Goal: Task Accomplishment & Management: Complete application form

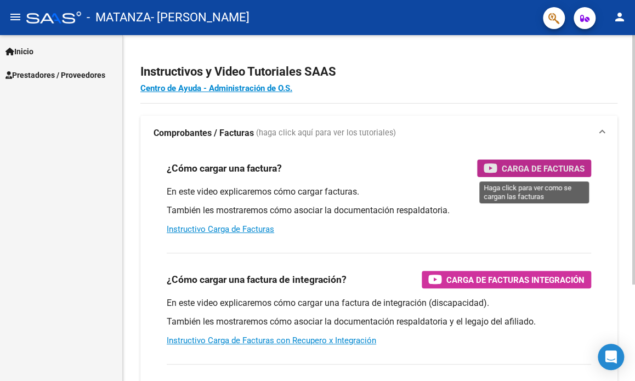
click at [510, 166] on span "Carga de Facturas" at bounding box center [543, 169] width 83 height 14
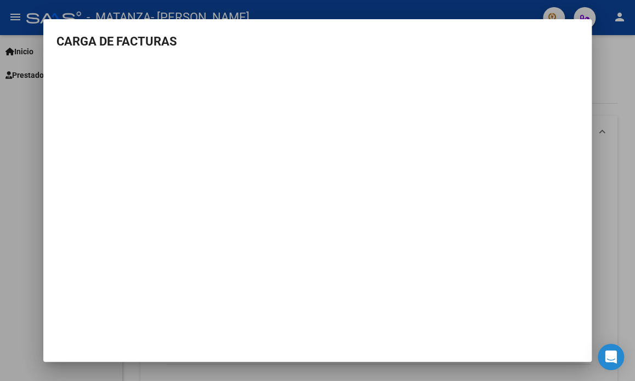
click at [599, 105] on div at bounding box center [317, 190] width 635 height 381
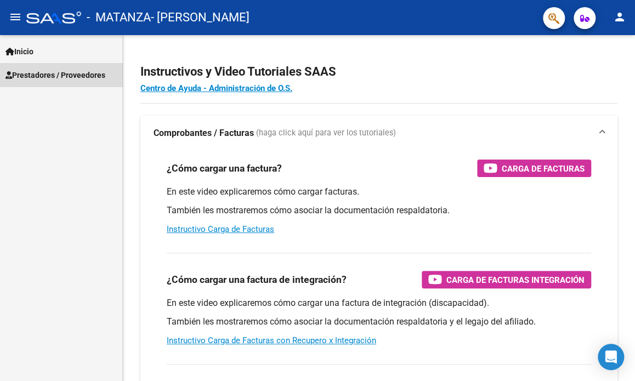
click at [77, 76] on span "Prestadores / Proveedores" at bounding box center [55, 75] width 100 height 12
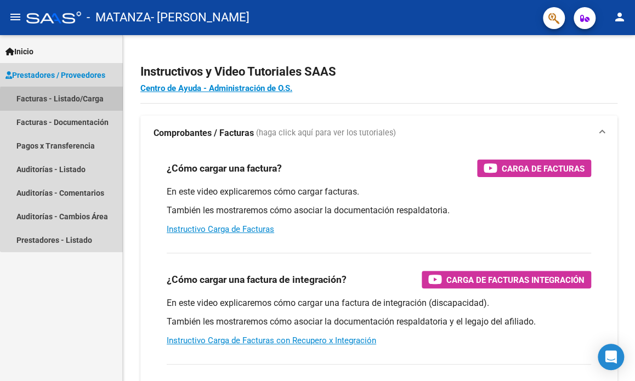
click at [67, 100] on link "Facturas - Listado/Carga" at bounding box center [61, 99] width 122 height 24
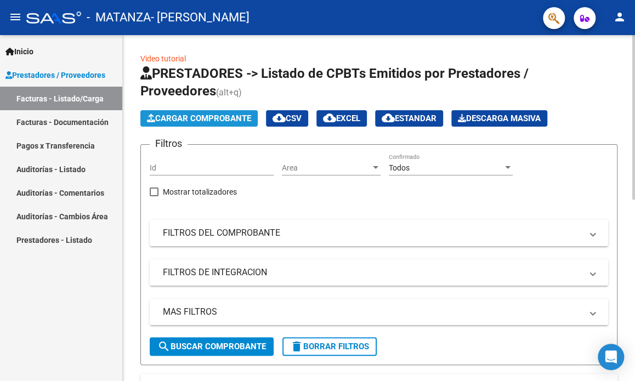
click at [196, 117] on span "Cargar Comprobante" at bounding box center [199, 119] width 104 height 10
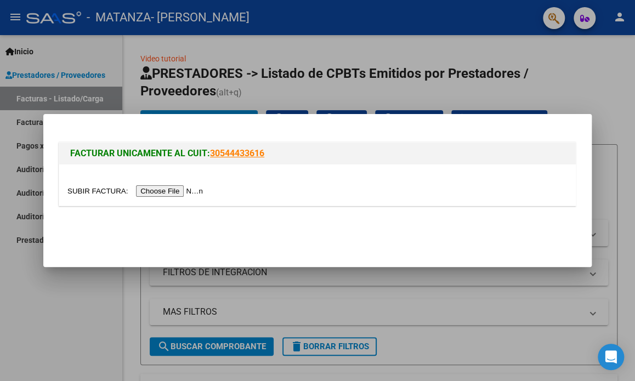
click at [167, 189] on input "file" at bounding box center [136, 191] width 139 height 12
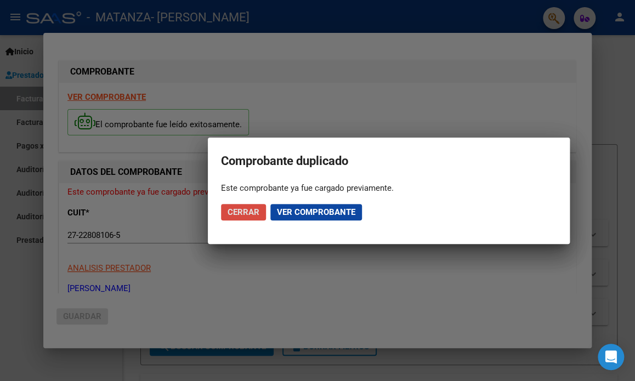
click at [251, 212] on span "Cerrar" at bounding box center [244, 212] width 32 height 10
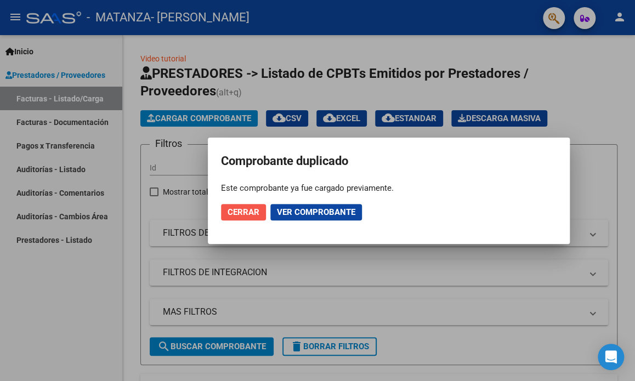
click at [255, 207] on span "Cerrar" at bounding box center [244, 212] width 32 height 10
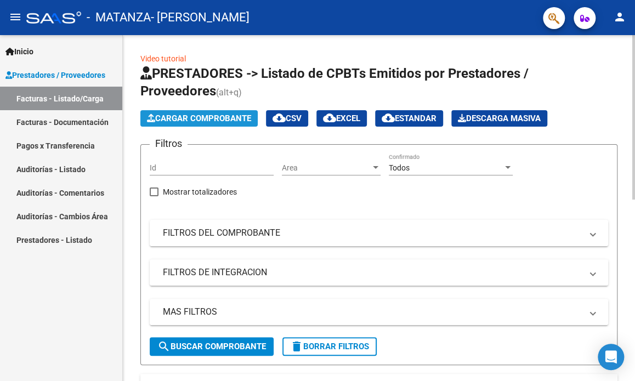
click at [239, 120] on span "Cargar Comprobante" at bounding box center [199, 119] width 104 height 10
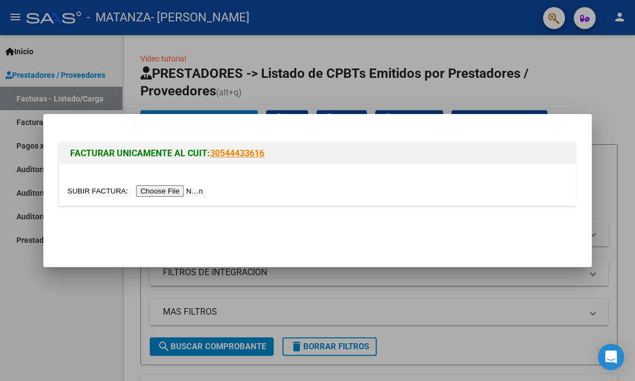
click at [193, 191] on input "file" at bounding box center [136, 191] width 139 height 12
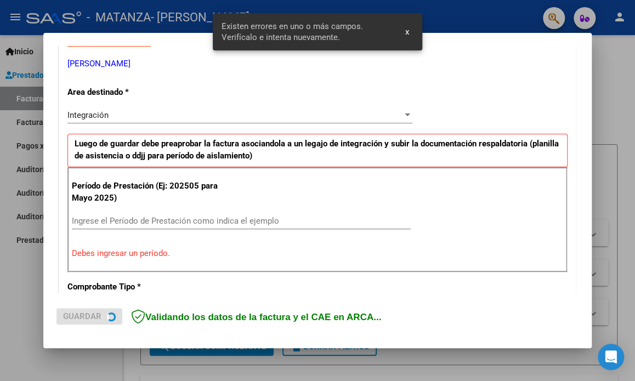
scroll to position [236, 0]
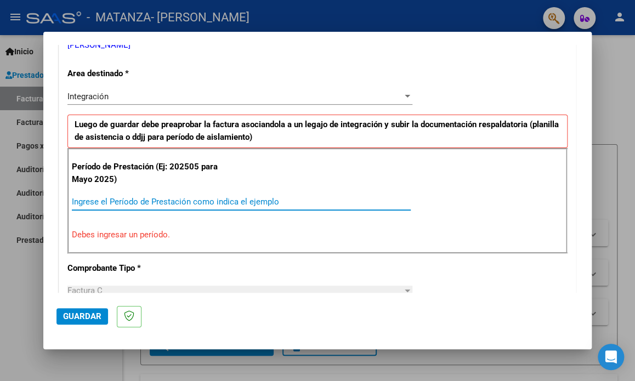
click at [185, 202] on input "Ingrese el Período de Prestación como indica el ejemplo" at bounding box center [241, 202] width 339 height 10
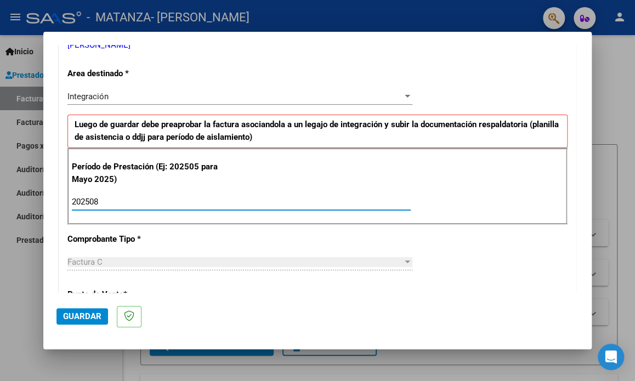
type input "202508"
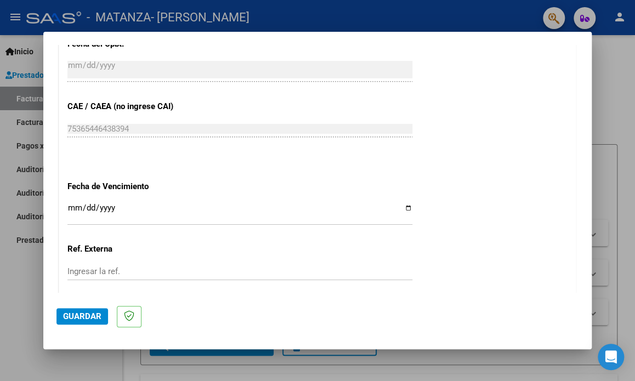
scroll to position [656, 0]
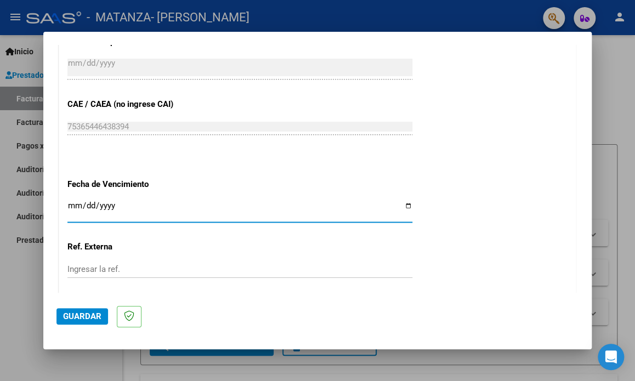
click at [405, 204] on input "Ingresar la fecha" at bounding box center [239, 210] width 345 height 18
type input "[DATE]"
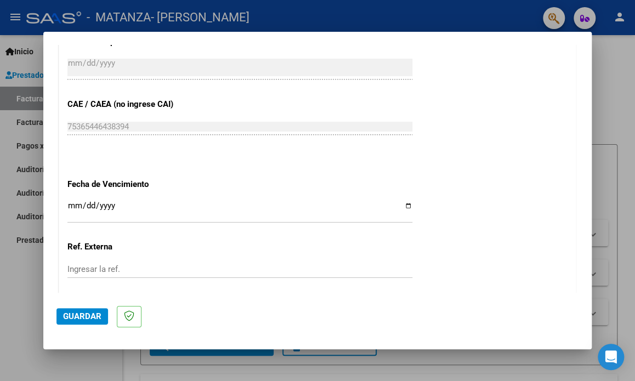
scroll to position [749, 0]
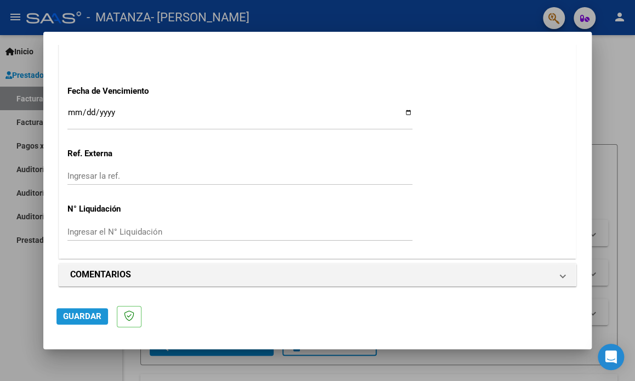
click at [97, 315] on span "Guardar" at bounding box center [82, 317] width 38 height 10
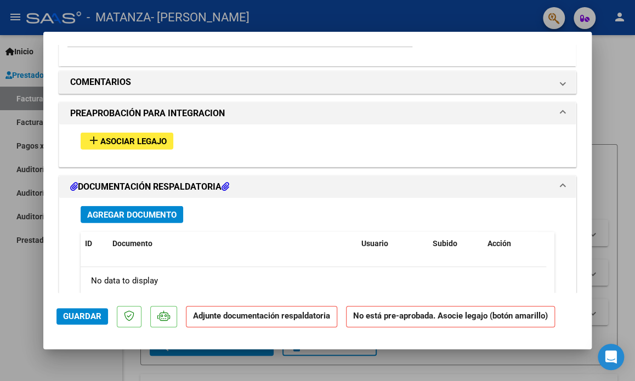
scroll to position [924, 0]
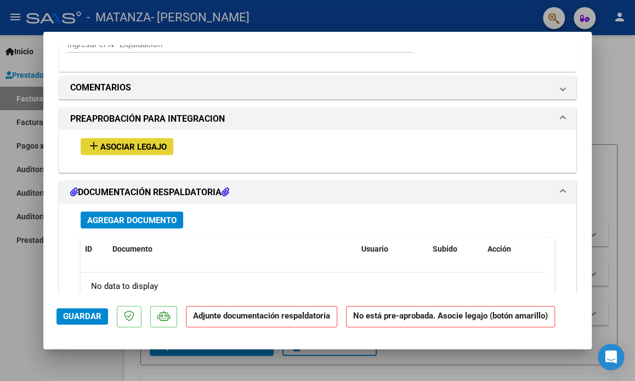
click at [168, 147] on button "add Asociar Legajo" at bounding box center [127, 146] width 93 height 17
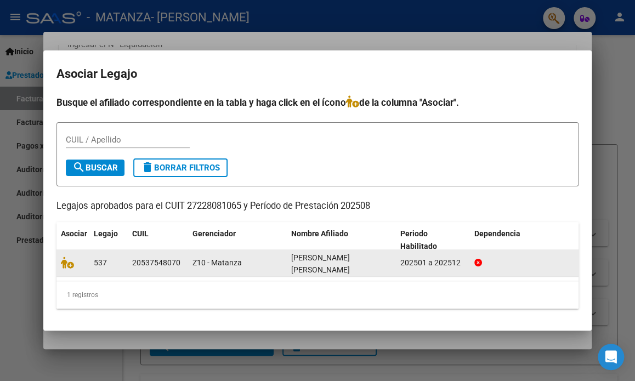
click at [149, 263] on div "20537548070" at bounding box center [156, 263] width 48 height 13
click at [69, 265] on icon at bounding box center [67, 263] width 13 height 12
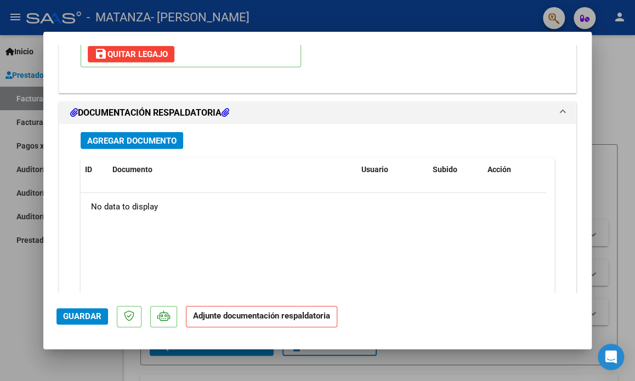
scroll to position [1237, 0]
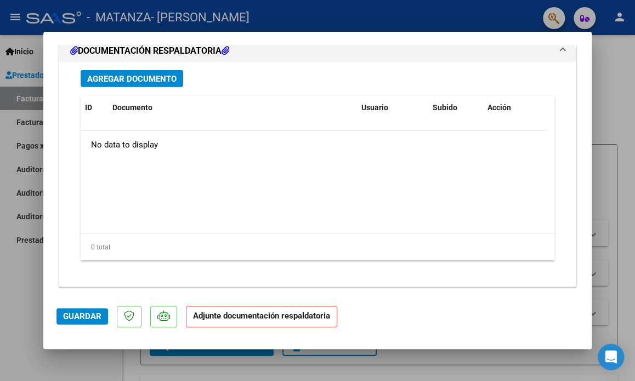
click at [249, 317] on strong "Adjunte documentación respaldatoria" at bounding box center [261, 316] width 137 height 10
click at [88, 314] on span "Guardar" at bounding box center [82, 317] width 38 height 10
click at [394, 309] on mat-dialog-actions "Guardar Adjunte documentación respaldatoria" at bounding box center [318, 314] width 522 height 43
click at [308, 312] on strong "Adjunte documentación respaldatoria" at bounding box center [261, 316] width 137 height 10
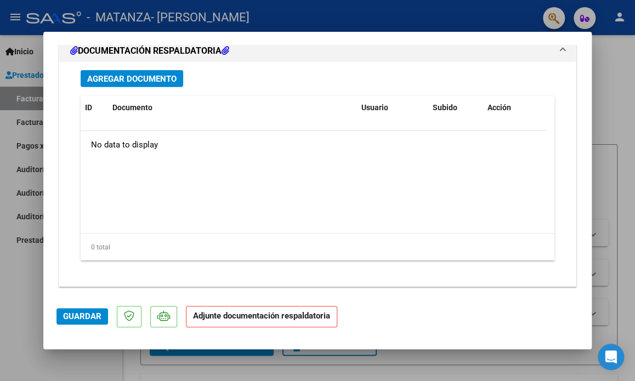
click at [409, 302] on mat-dialog-actions "Guardar Adjunte documentación respaldatoria" at bounding box center [318, 314] width 522 height 43
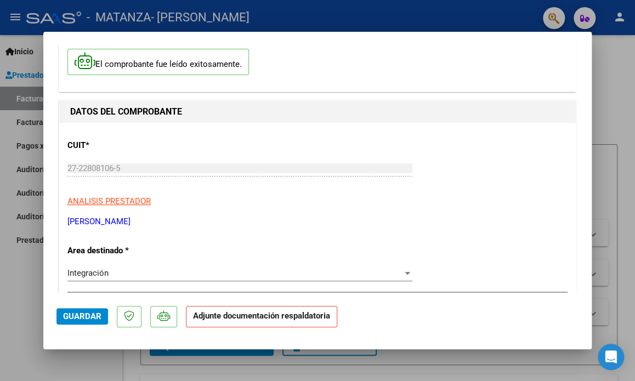
scroll to position [1, 0]
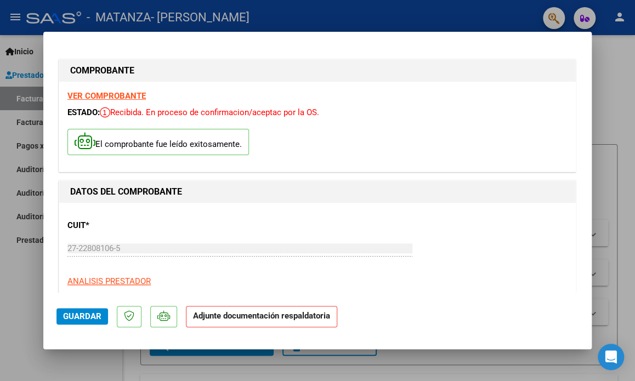
click at [631, 89] on div at bounding box center [317, 190] width 635 height 381
type input "$ 0,00"
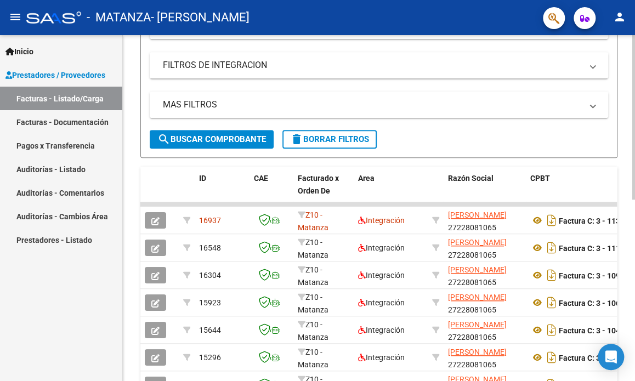
scroll to position [212, 0]
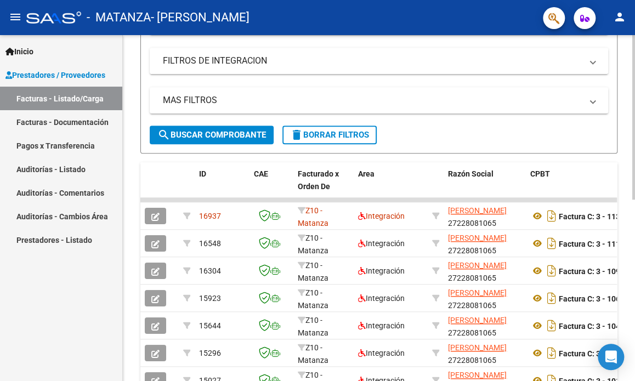
click at [633, 238] on div at bounding box center [634, 220] width 3 height 165
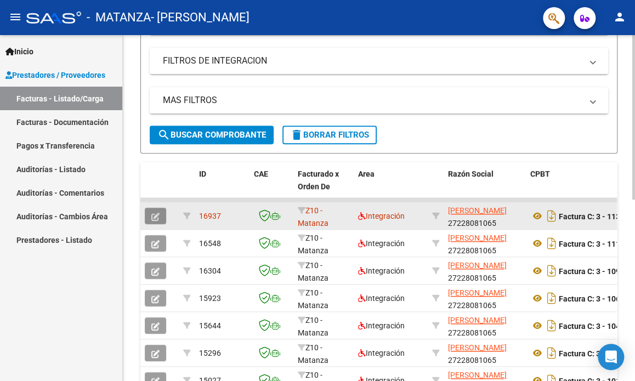
click at [153, 213] on icon "button" at bounding box center [155, 217] width 8 height 8
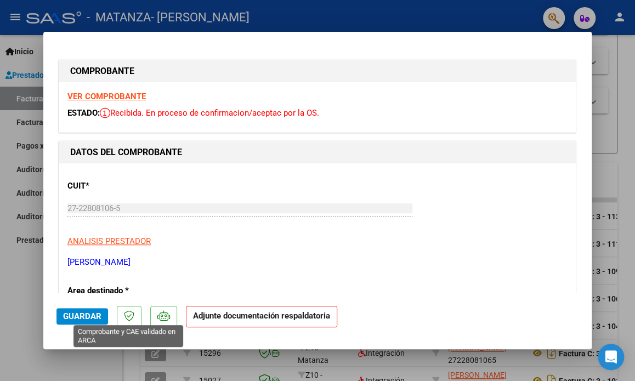
click at [127, 319] on icon at bounding box center [129, 316] width 10 height 11
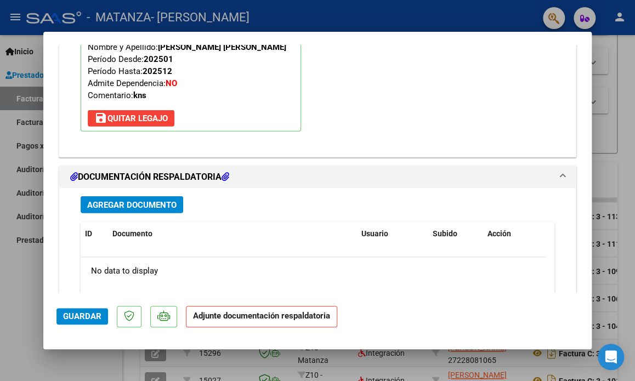
scroll to position [1116, 0]
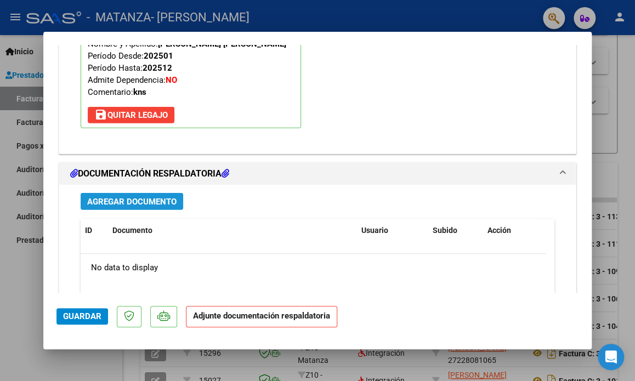
click at [136, 197] on span "Agregar Documento" at bounding box center [131, 202] width 89 height 10
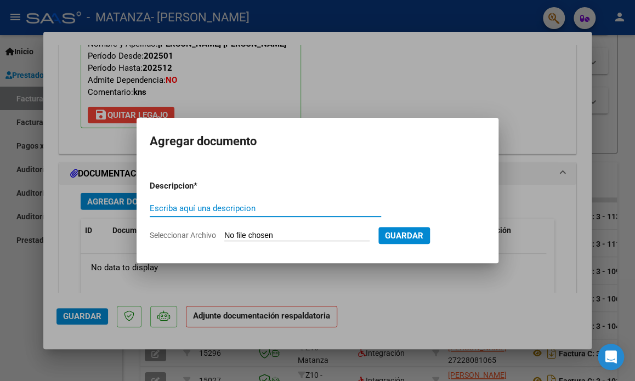
click at [178, 210] on input "Escriba aquí una descripcion" at bounding box center [266, 209] width 232 height 10
type input "F"
type input "Planilla de asistencia"
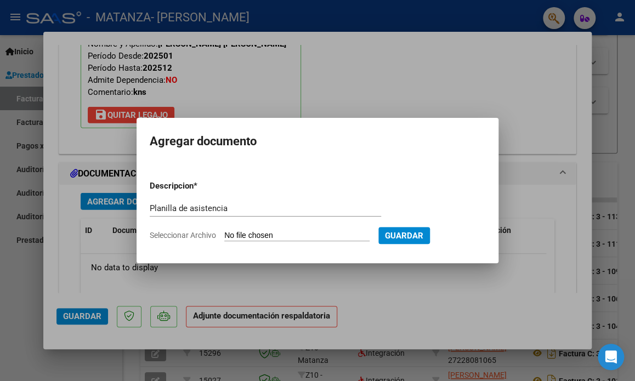
click at [263, 236] on input "Seleccionar Archivo" at bounding box center [296, 236] width 145 height 10
type input "C:\fakepath\PA [PERSON_NAME] .pdf"
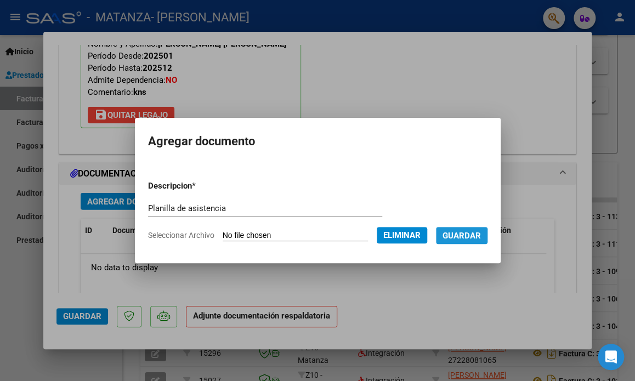
click at [481, 237] on span "Guardar" at bounding box center [462, 236] width 38 height 10
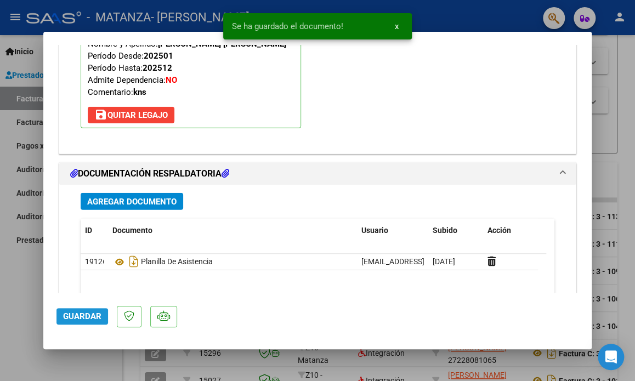
click at [93, 320] on span "Guardar" at bounding box center [82, 317] width 38 height 10
click at [615, 105] on div at bounding box center [317, 190] width 635 height 381
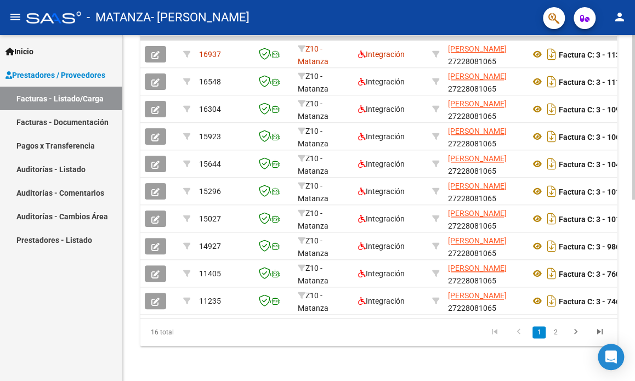
scroll to position [362, 0]
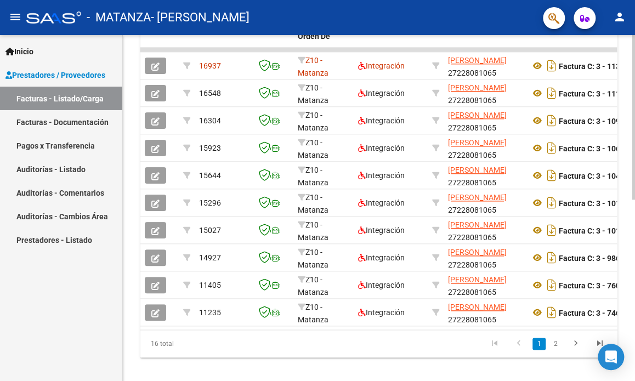
click at [634, 249] on div at bounding box center [634, 293] width 3 height 165
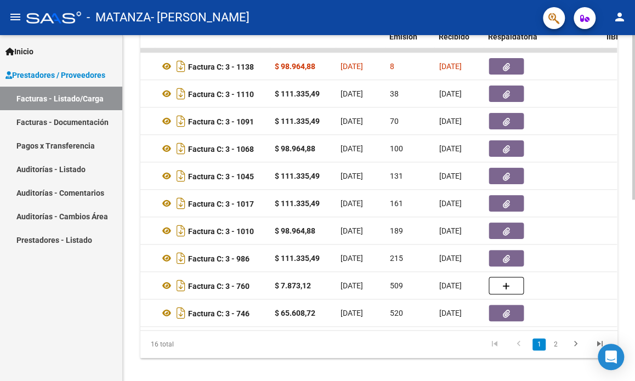
scroll to position [0, 373]
